Goal: Task Accomplishment & Management: Manage account settings

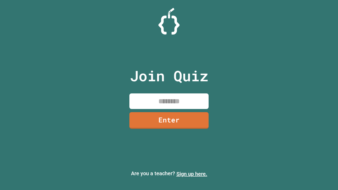
click at [192, 174] on link "Sign up here." at bounding box center [191, 174] width 31 height 6
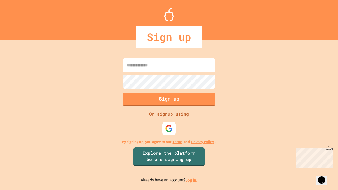
click at [192, 180] on link "Log in." at bounding box center [191, 180] width 12 height 6
